Goal: Task Accomplishment & Management: Manage account settings

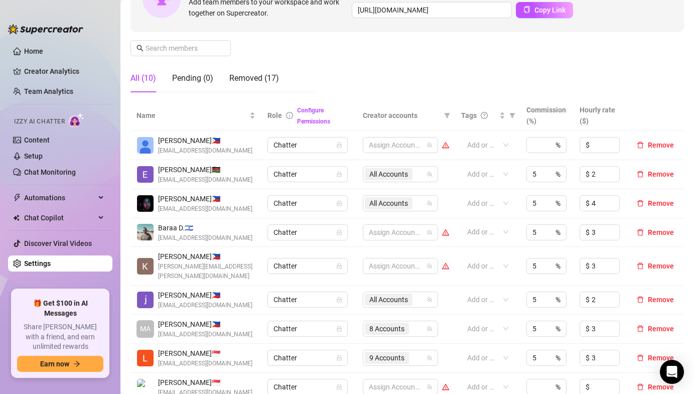
scroll to position [133, 0]
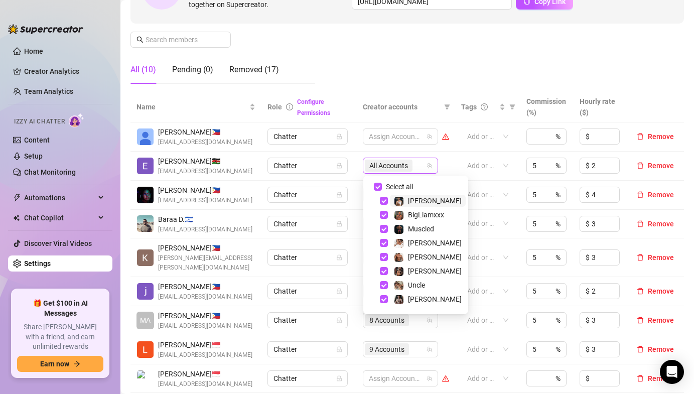
click at [390, 164] on span "All Accounts" at bounding box center [389, 165] width 39 height 11
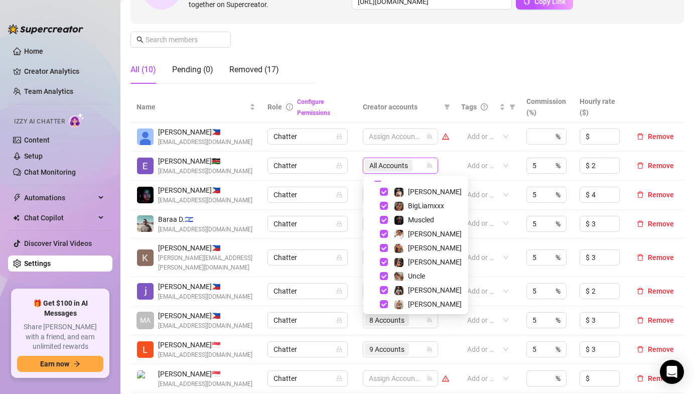
scroll to position [96, 0]
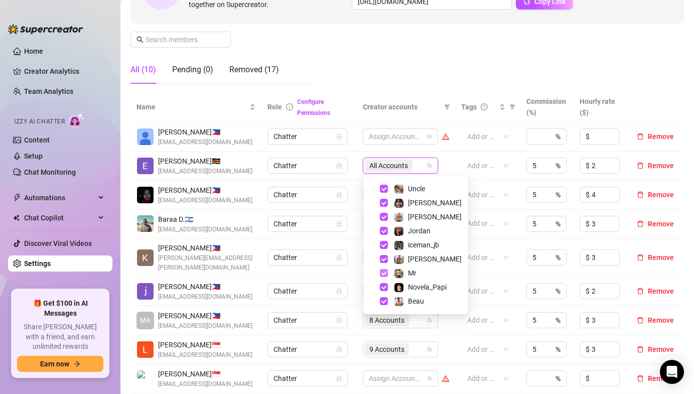
click at [382, 273] on span "Select tree node" at bounding box center [384, 273] width 8 height 8
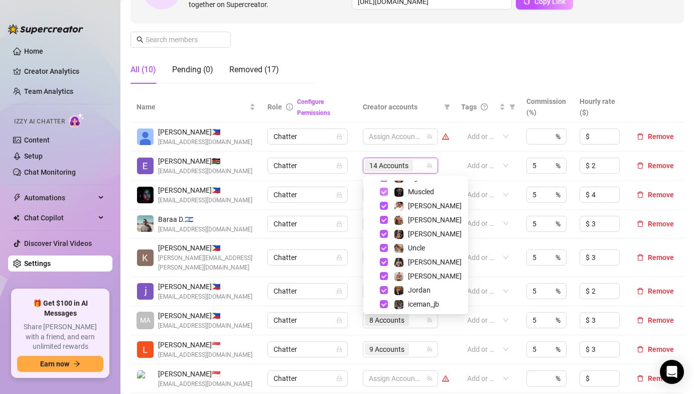
click at [383, 192] on span "Select tree node" at bounding box center [384, 192] width 8 height 8
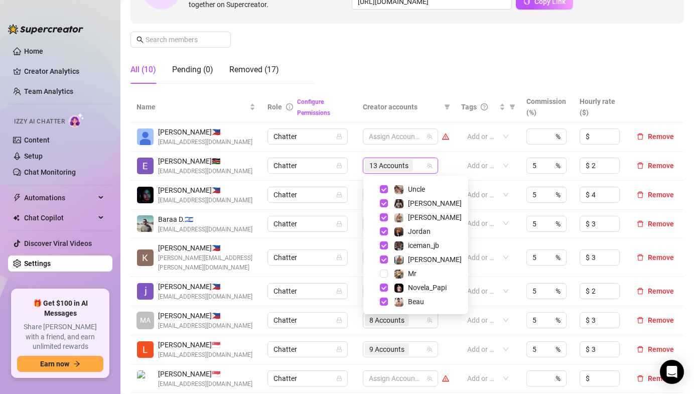
scroll to position [96, 0]
click at [384, 286] on span "Select tree node" at bounding box center [384, 287] width 8 height 8
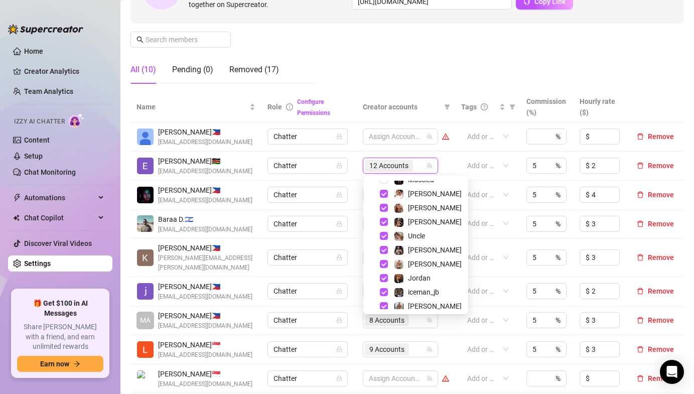
scroll to position [55, 0]
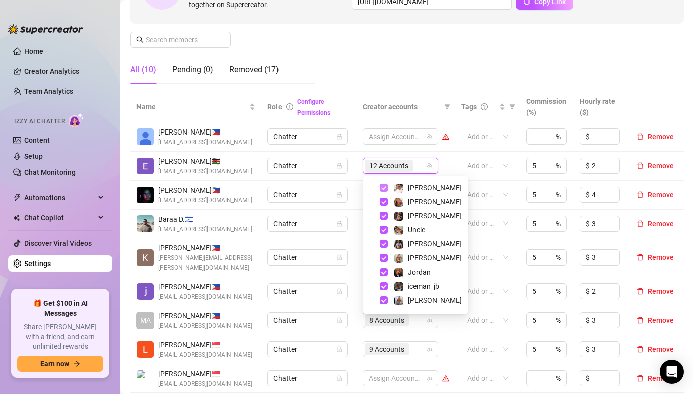
click at [383, 184] on span "Select tree node" at bounding box center [384, 188] width 8 height 8
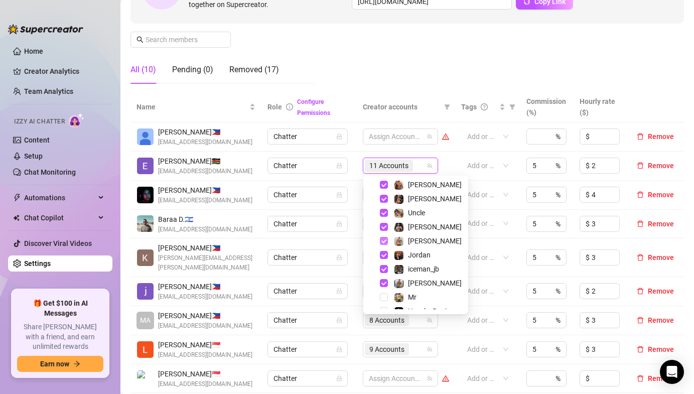
scroll to position [85, 0]
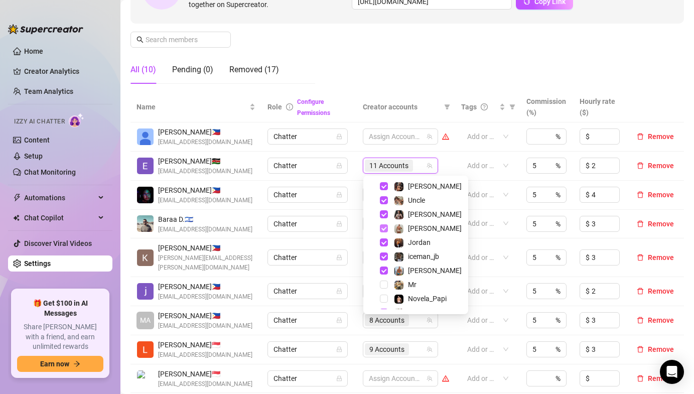
click at [384, 229] on span "Select tree node" at bounding box center [384, 228] width 8 height 8
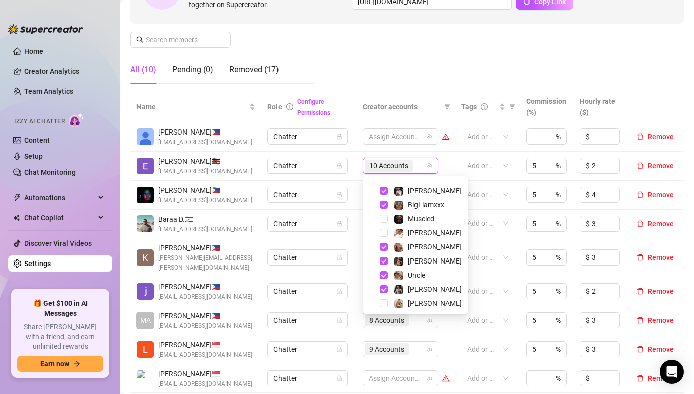
scroll to position [0, 0]
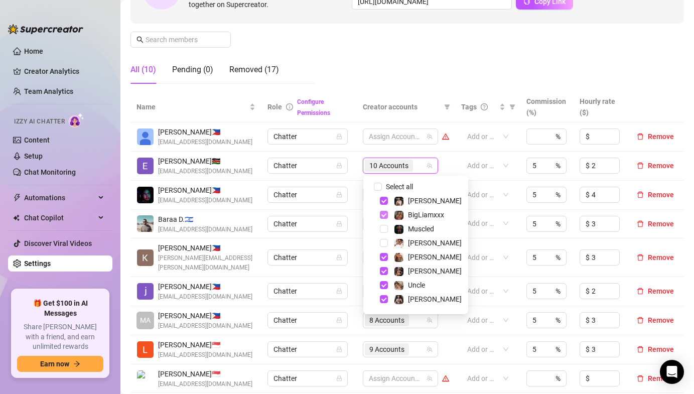
click at [384, 213] on span "Select tree node" at bounding box center [384, 215] width 8 height 8
click at [384, 188] on span "Select all" at bounding box center [399, 186] width 35 height 11
click at [382, 188] on input "Select all" at bounding box center [378, 187] width 8 height 8
click at [376, 186] on input "Select all" at bounding box center [378, 187] width 8 height 8
checkbox input "false"
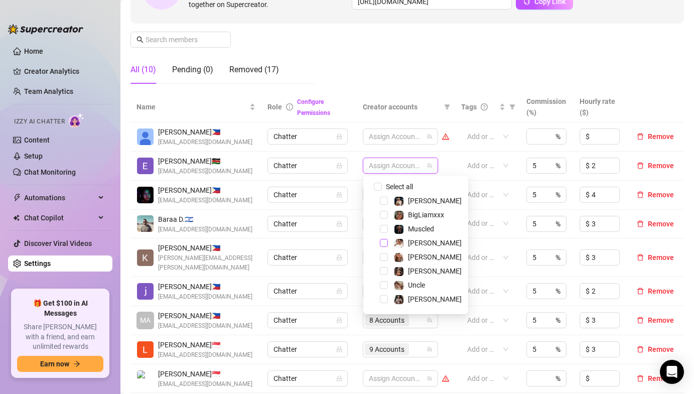
scroll to position [8, 0]
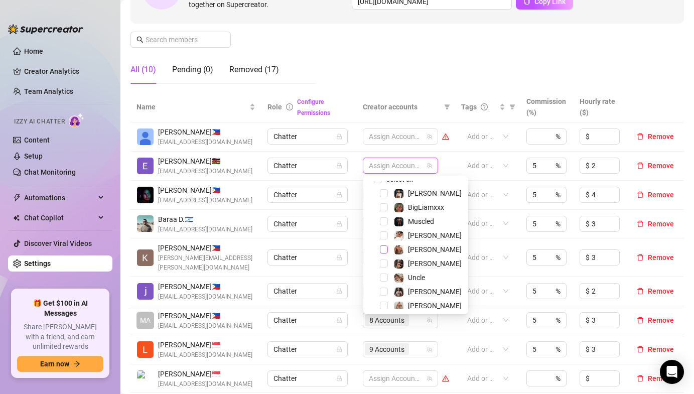
click at [382, 248] on span "Select tree node" at bounding box center [384, 250] width 8 height 8
click at [384, 263] on span "Select tree node" at bounding box center [384, 264] width 8 height 8
click at [386, 279] on span "Select tree node" at bounding box center [384, 278] width 8 height 8
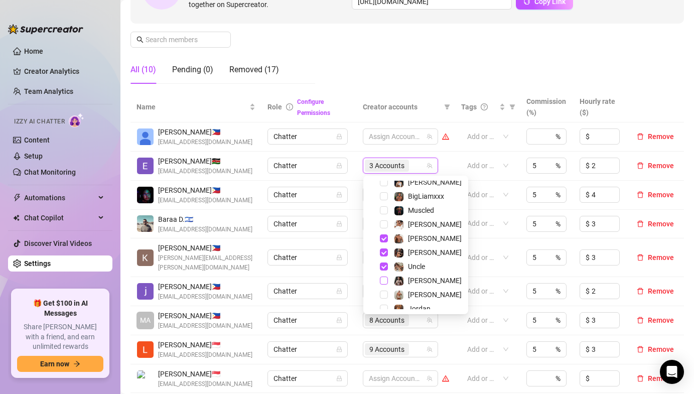
click at [385, 278] on span "Select tree node" at bounding box center [384, 281] width 8 height 8
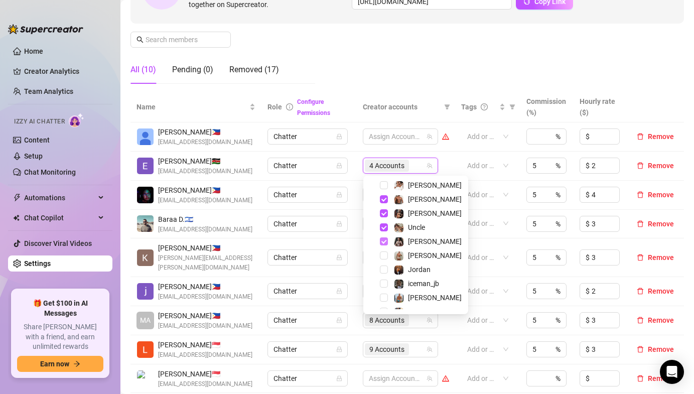
scroll to position [64, 0]
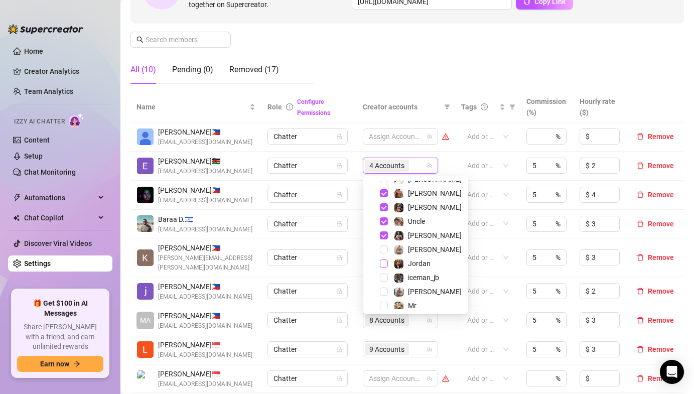
click at [383, 262] on span "Select tree node" at bounding box center [384, 264] width 8 height 8
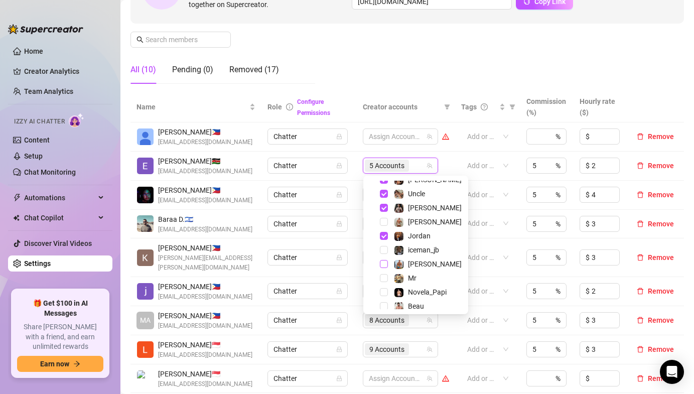
scroll to position [96, 0]
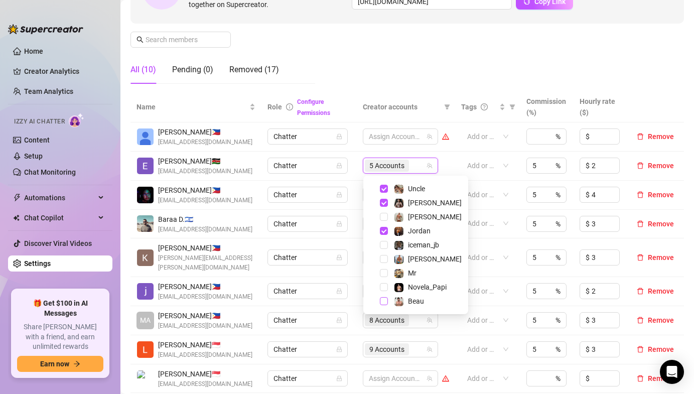
click at [384, 301] on span "Select tree node" at bounding box center [384, 301] width 8 height 8
click at [384, 244] on span "Select tree node" at bounding box center [384, 245] width 8 height 8
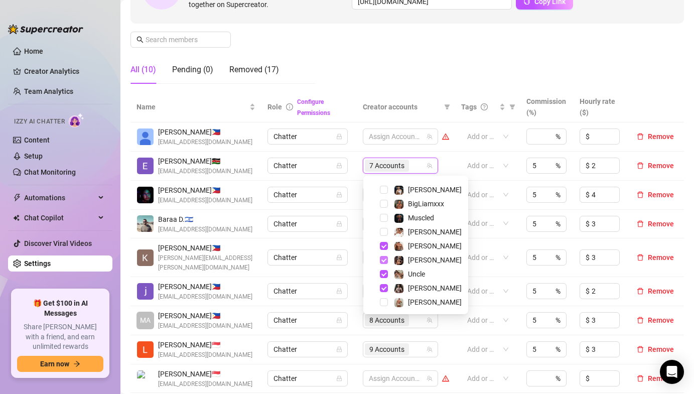
scroll to position [0, 0]
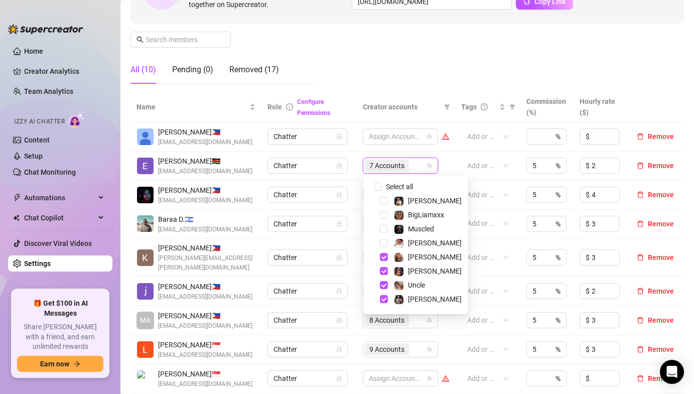
click at [322, 176] on td "Chatter" at bounding box center [309, 166] width 95 height 29
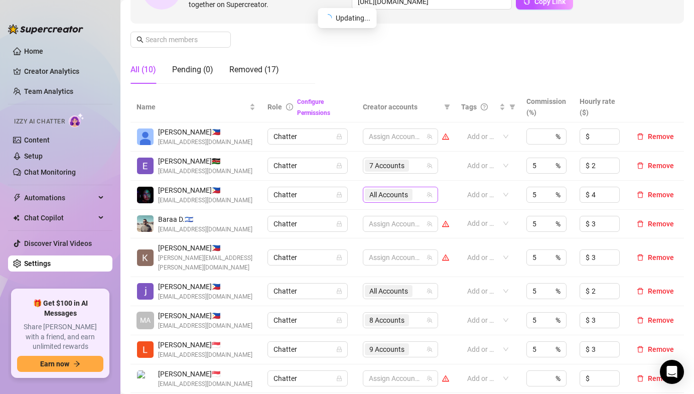
click at [381, 191] on span "All Accounts" at bounding box center [389, 194] width 39 height 11
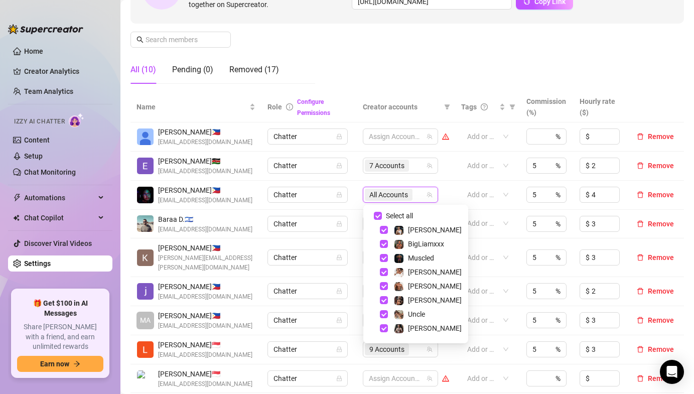
click at [362, 179] on td "7 Accounts" at bounding box center [406, 166] width 98 height 29
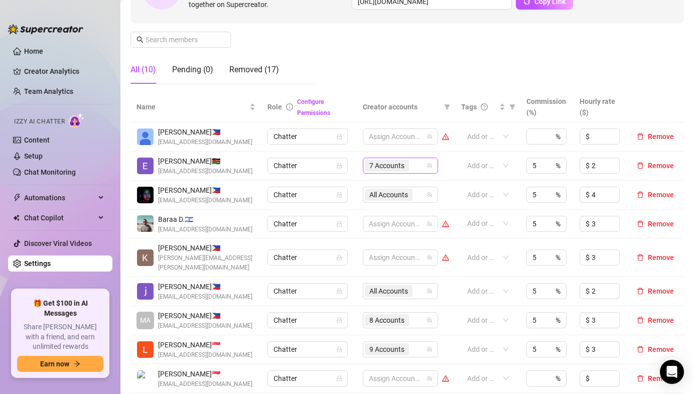
click at [386, 165] on span "7 Accounts" at bounding box center [387, 165] width 35 height 11
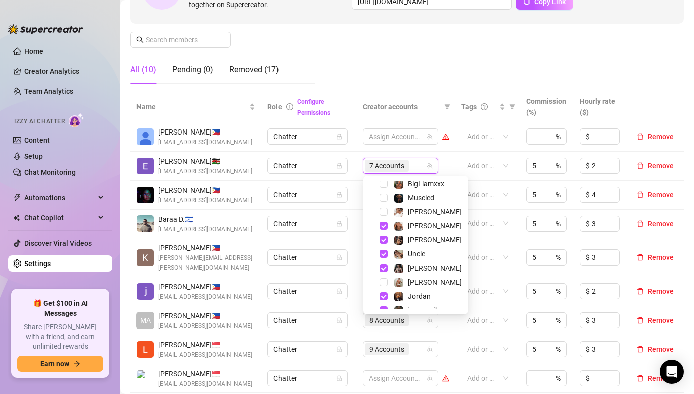
scroll to position [96, 0]
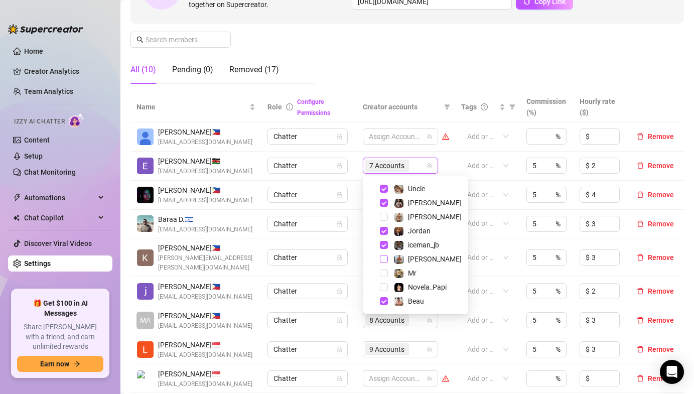
click at [385, 258] on span "Select tree node" at bounding box center [384, 259] width 8 height 8
click at [361, 233] on td "Assign Accounts" at bounding box center [406, 224] width 98 height 29
